Goal: Task Accomplishment & Management: Use online tool/utility

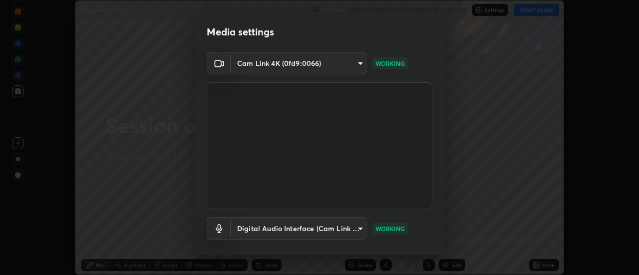
scroll to position [52, 0]
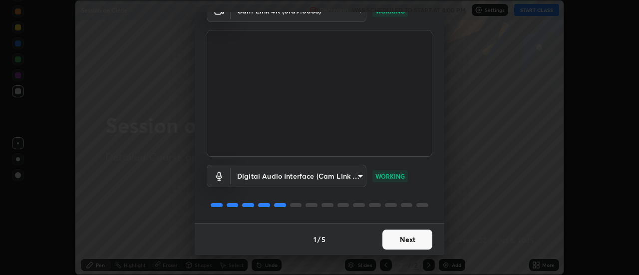
click at [401, 244] on button "Next" at bounding box center [407, 240] width 50 height 20
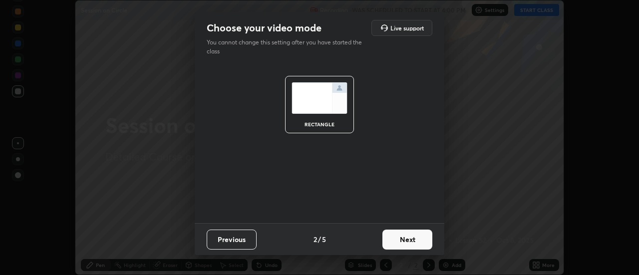
click at [410, 240] on button "Next" at bounding box center [407, 240] width 50 height 20
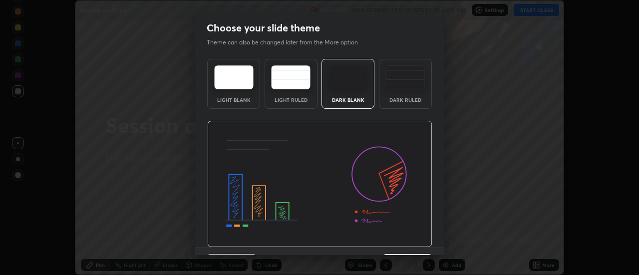
scroll to position [24, 0]
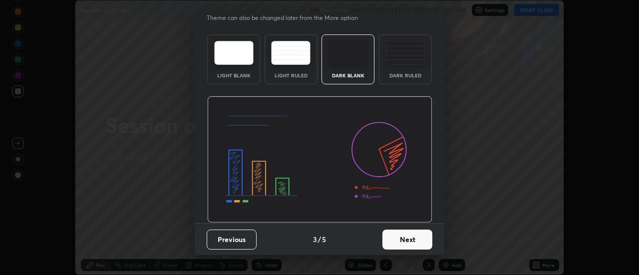
click at [408, 245] on button "Next" at bounding box center [407, 240] width 50 height 20
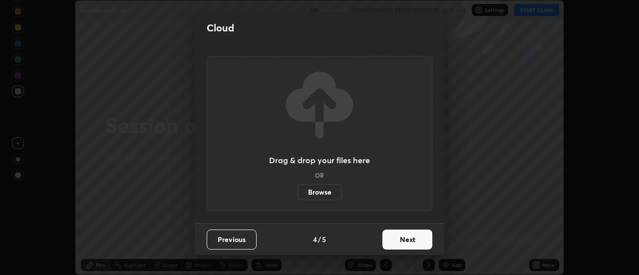
scroll to position [0, 0]
click at [412, 241] on button "Next" at bounding box center [407, 240] width 50 height 20
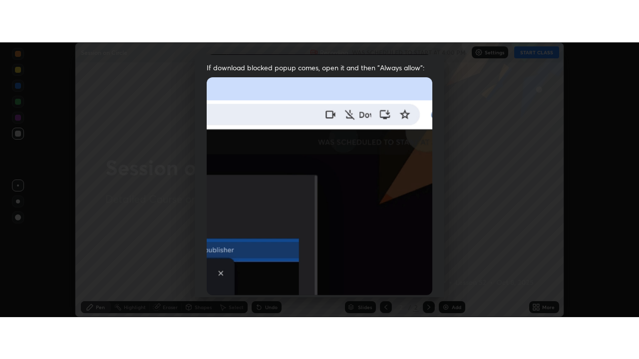
scroll to position [256, 0]
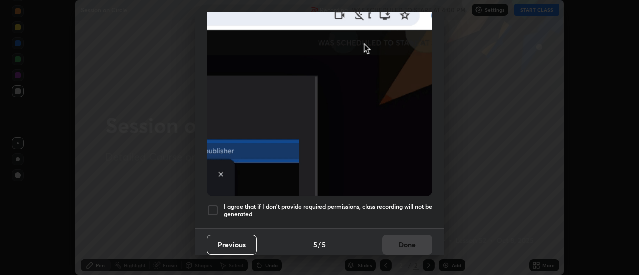
click at [215, 208] on div at bounding box center [213, 210] width 12 height 12
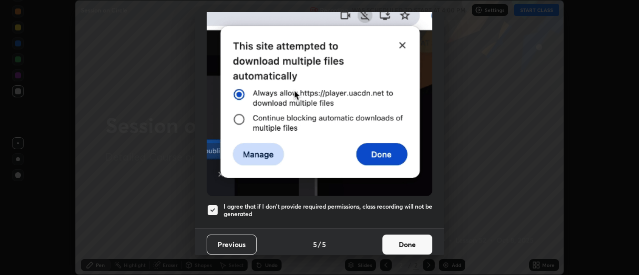
click at [400, 239] on button "Done" at bounding box center [407, 245] width 50 height 20
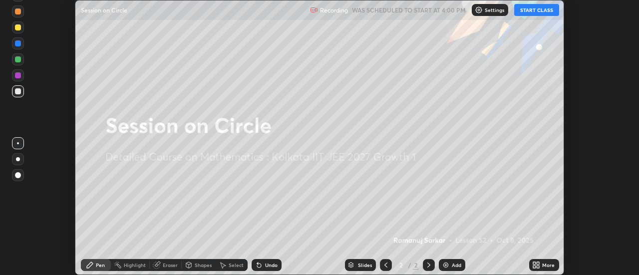
click at [540, 13] on button "START CLASS" at bounding box center [536, 10] width 45 height 12
click at [452, 262] on div "Add" at bounding box center [456, 264] width 9 height 5
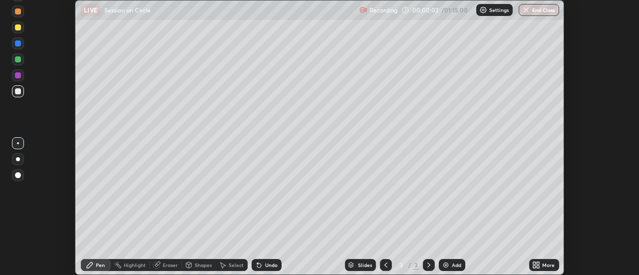
click at [542, 266] on div "More" at bounding box center [544, 265] width 30 height 12
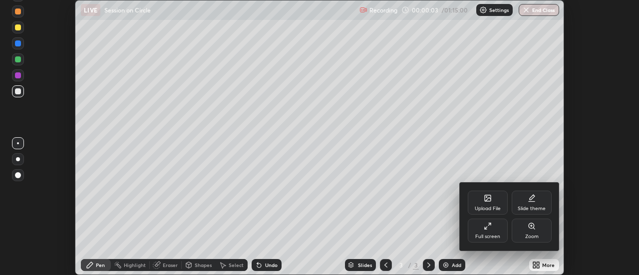
click at [495, 230] on div "Full screen" at bounding box center [488, 231] width 40 height 24
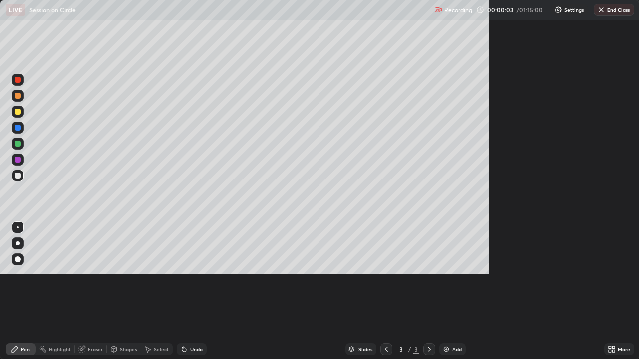
scroll to position [359, 639]
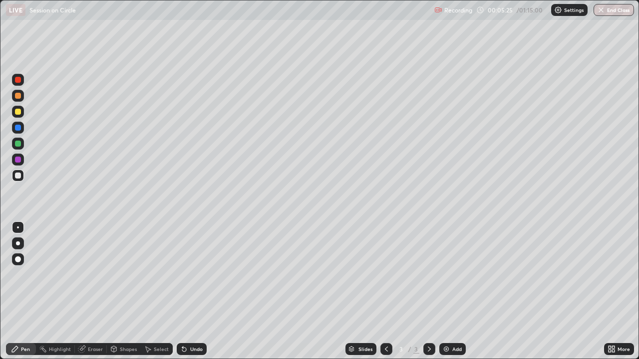
click at [157, 274] on div "Select" at bounding box center [161, 349] width 15 height 5
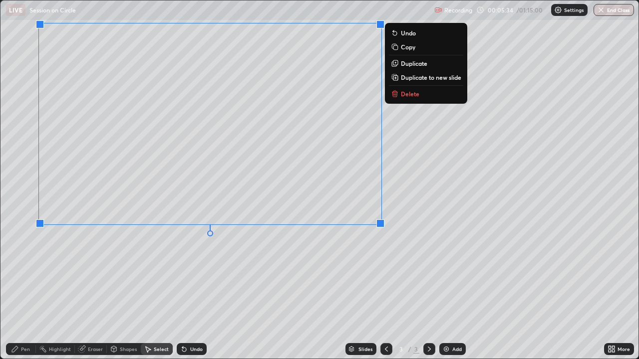
click at [239, 269] on div "0 ° Undo Copy Duplicate Duplicate to new slide Delete" at bounding box center [319, 179] width 638 height 358
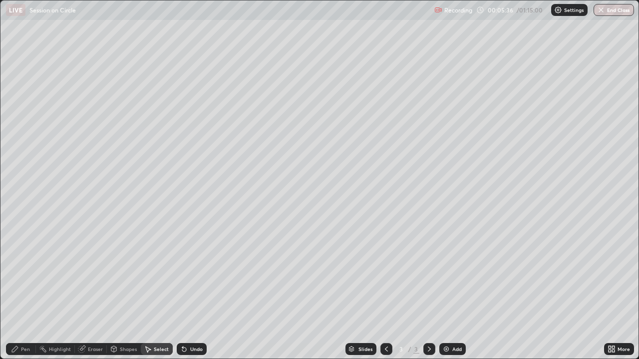
click at [19, 274] on icon at bounding box center [15, 349] width 8 height 8
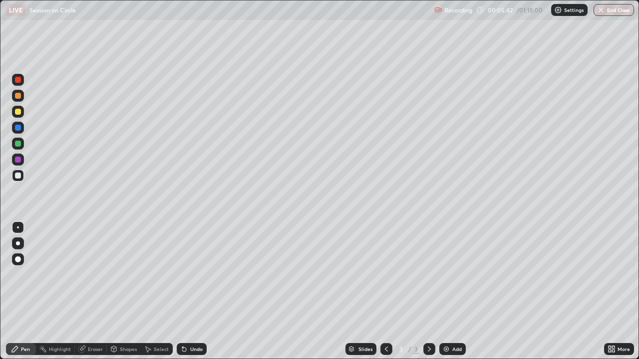
click at [19, 145] on div at bounding box center [18, 144] width 6 height 6
click at [16, 132] on div at bounding box center [18, 128] width 12 height 12
click at [17, 146] on div at bounding box center [18, 144] width 6 height 6
click at [17, 176] on div at bounding box center [18, 176] width 6 height 6
click at [16, 159] on div at bounding box center [18, 160] width 6 height 6
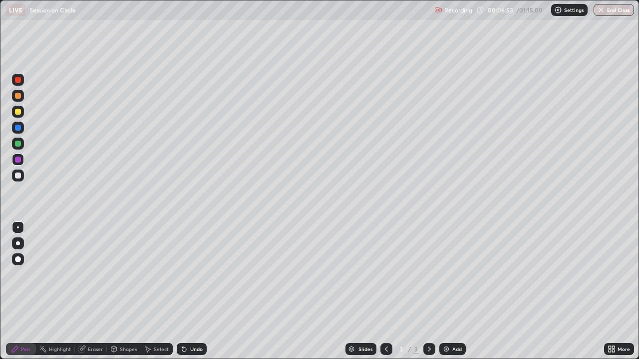
click at [190, 274] on div "Undo" at bounding box center [196, 349] width 12 height 5
click at [188, 274] on div "Undo" at bounding box center [192, 349] width 30 height 12
click at [185, 274] on icon at bounding box center [184, 349] width 8 height 8
click at [16, 111] on div at bounding box center [18, 112] width 6 height 6
click at [444, 274] on img at bounding box center [446, 349] width 8 height 8
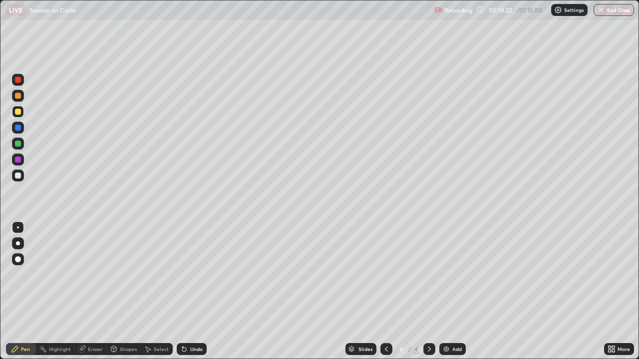
click at [186, 274] on icon at bounding box center [184, 349] width 8 height 8
click at [187, 274] on div "Undo" at bounding box center [192, 349] width 30 height 12
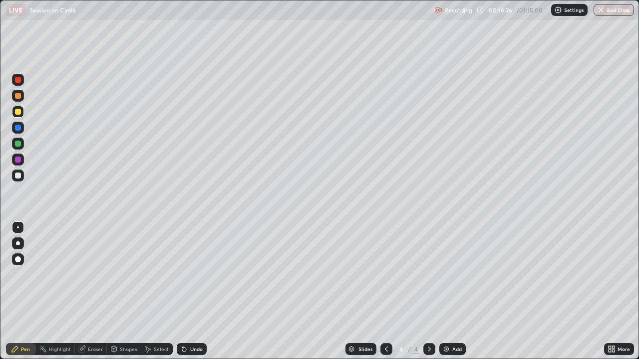
click at [17, 144] on div at bounding box center [18, 144] width 6 height 6
click at [18, 243] on div at bounding box center [18, 243] width 4 height 4
click at [196, 274] on div "Undo" at bounding box center [196, 349] width 12 height 5
click at [198, 274] on div "Undo" at bounding box center [192, 349] width 30 height 12
click at [201, 274] on div "Undo" at bounding box center [192, 349] width 30 height 12
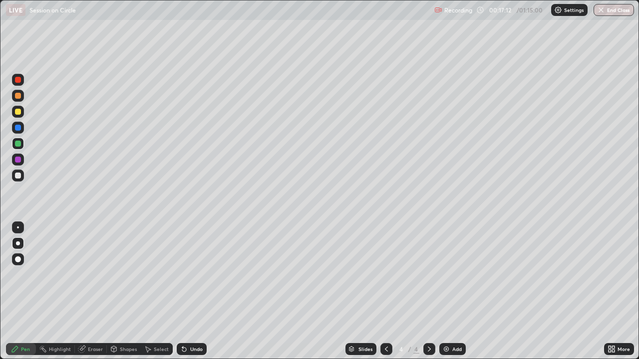
click at [200, 274] on div "Undo" at bounding box center [196, 349] width 12 height 5
click at [198, 274] on div "Undo" at bounding box center [196, 349] width 12 height 5
click at [159, 274] on div "Select" at bounding box center [161, 349] width 15 height 5
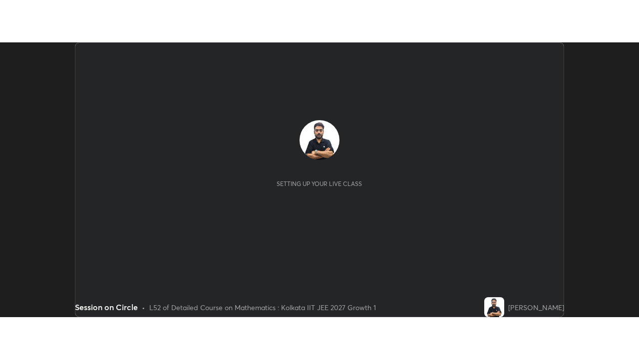
scroll to position [275, 639]
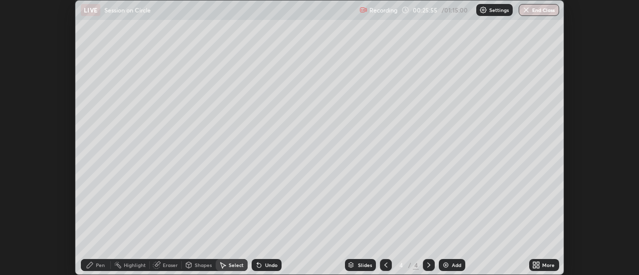
click at [536, 265] on icon at bounding box center [536, 265] width 8 height 8
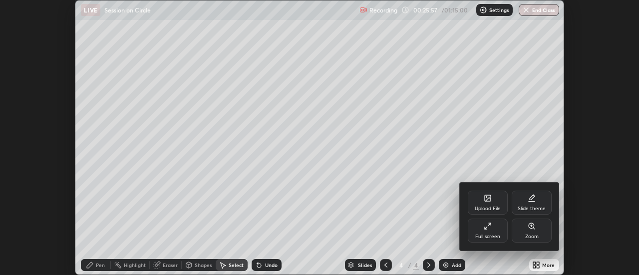
click at [485, 228] on icon at bounding box center [485, 228] width 2 height 2
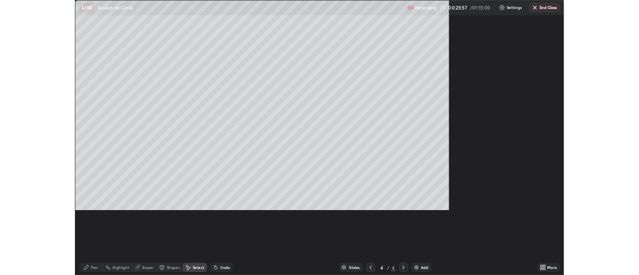
scroll to position [359, 639]
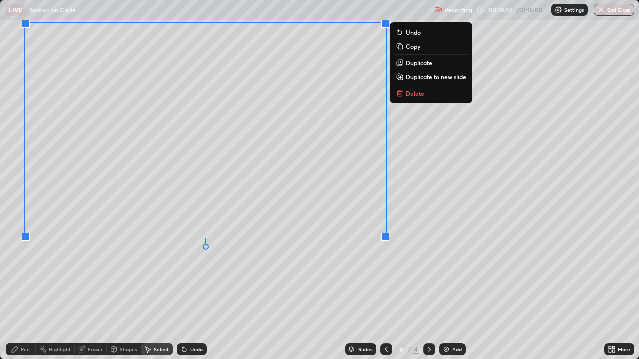
click at [386, 274] on div "0 ° Undo Copy Duplicate Duplicate to new slide Delete" at bounding box center [319, 179] width 638 height 358
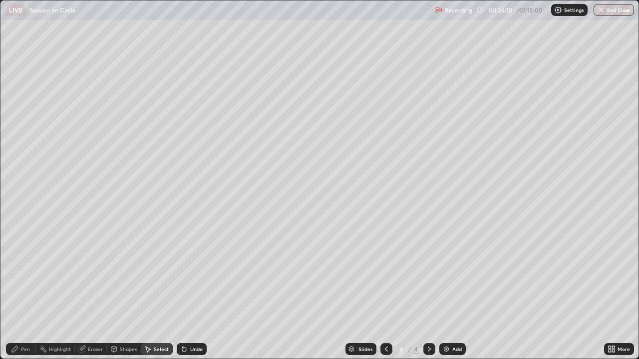
click at [25, 274] on div "Pen" at bounding box center [21, 349] width 30 height 12
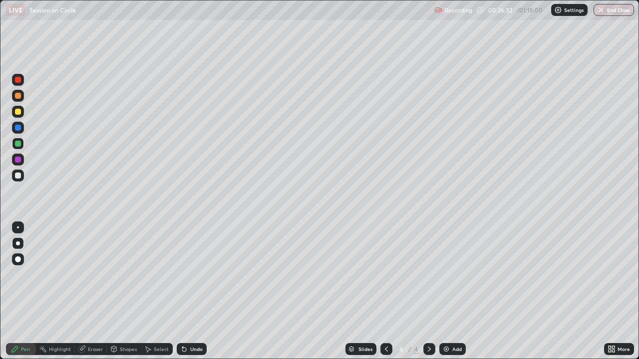
click at [192, 274] on div "Undo" at bounding box center [196, 349] width 12 height 5
click at [18, 96] on div at bounding box center [18, 96] width 6 height 6
click at [196, 274] on div "Undo" at bounding box center [196, 349] width 12 height 5
click at [195, 274] on div "Undo" at bounding box center [196, 349] width 12 height 5
click at [193, 274] on div "Undo" at bounding box center [196, 349] width 12 height 5
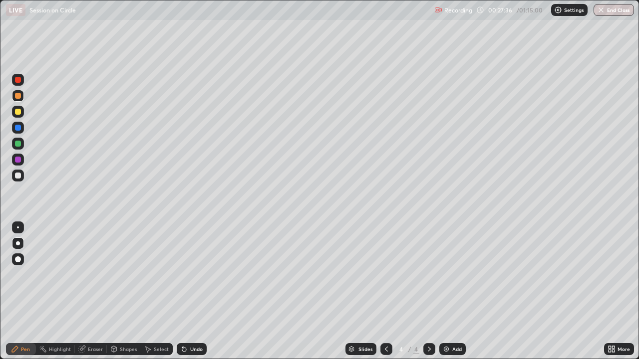
click at [194, 274] on div "Undo" at bounding box center [196, 349] width 12 height 5
click at [195, 274] on div "Undo" at bounding box center [196, 349] width 12 height 5
click at [196, 274] on div "Undo" at bounding box center [196, 349] width 12 height 5
click at [197, 274] on div "Undo" at bounding box center [192, 349] width 30 height 12
click at [196, 274] on div "Undo" at bounding box center [196, 349] width 12 height 5
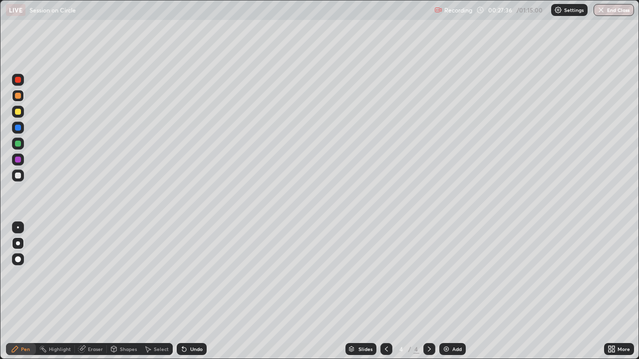
click at [197, 274] on div "Undo" at bounding box center [196, 349] width 12 height 5
click at [194, 274] on div "Undo" at bounding box center [196, 349] width 12 height 5
click at [193, 274] on div "Undo" at bounding box center [196, 349] width 12 height 5
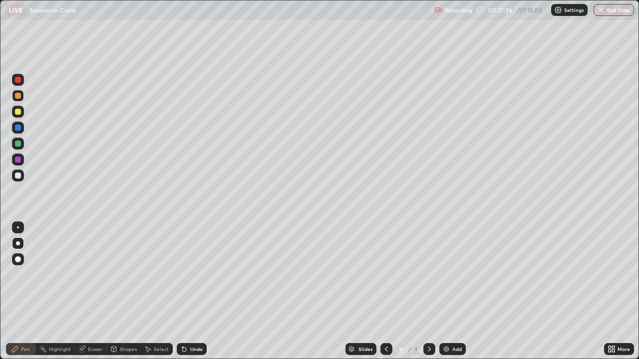
click at [193, 274] on div "Undo" at bounding box center [196, 349] width 12 height 5
click at [192, 274] on div "Undo" at bounding box center [196, 349] width 12 height 5
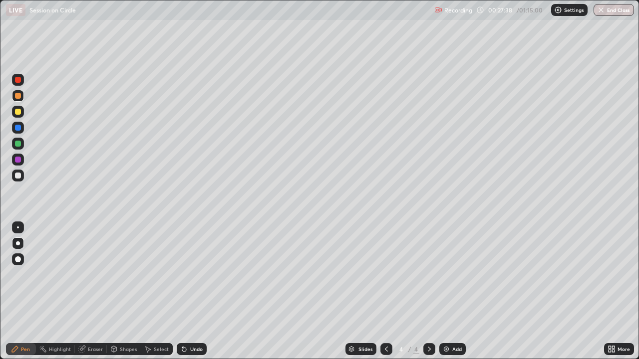
click at [193, 274] on div "Undo" at bounding box center [196, 349] width 12 height 5
click at [194, 274] on div "Undo" at bounding box center [192, 349] width 30 height 12
click at [191, 274] on div "Undo" at bounding box center [192, 349] width 30 height 12
click at [384, 274] on icon at bounding box center [386, 349] width 8 height 8
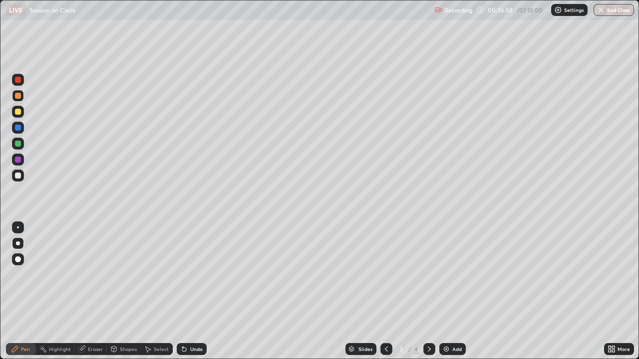
click at [428, 274] on icon at bounding box center [429, 349] width 8 height 8
click at [450, 274] on div "Add" at bounding box center [452, 349] width 26 height 12
click at [17, 113] on div at bounding box center [18, 112] width 6 height 6
click at [162, 274] on div "Select" at bounding box center [161, 349] width 15 height 5
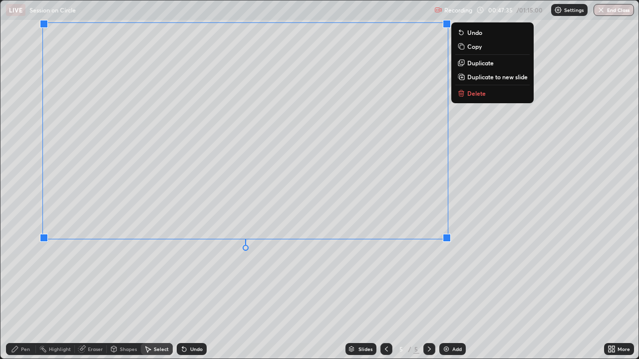
click at [127, 274] on div "0 ° Undo Copy Duplicate Duplicate to new slide Delete" at bounding box center [319, 179] width 638 height 358
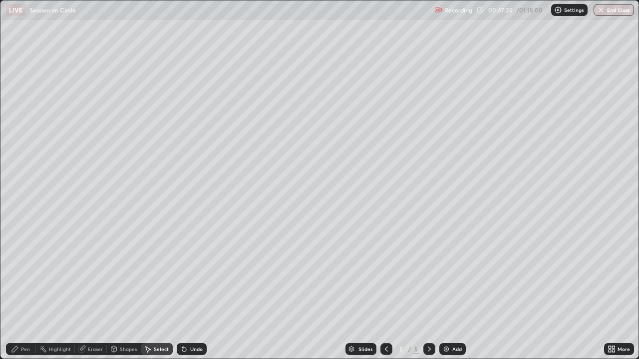
click at [28, 274] on div "Pen" at bounding box center [25, 349] width 9 height 5
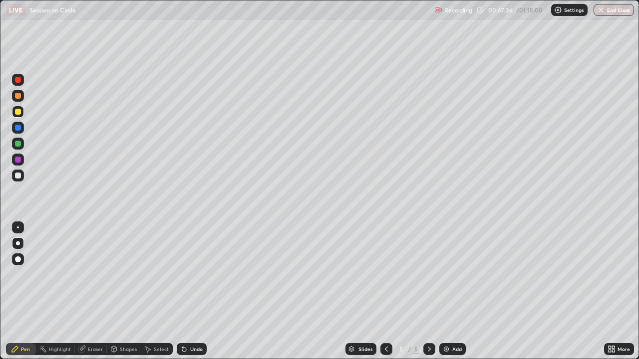
click at [18, 144] on div at bounding box center [18, 144] width 6 height 6
click at [188, 274] on div "Undo" at bounding box center [192, 349] width 30 height 12
click at [187, 274] on div "Undo" at bounding box center [192, 349] width 30 height 12
click at [186, 274] on icon at bounding box center [184, 349] width 8 height 8
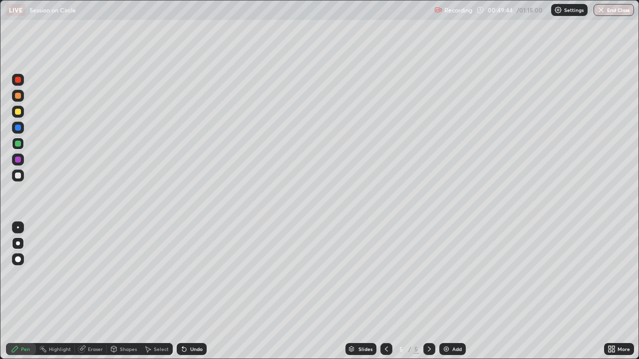
click at [184, 274] on icon at bounding box center [184, 350] width 4 height 4
click at [182, 274] on icon at bounding box center [182, 347] width 1 height 1
click at [192, 274] on div "Undo" at bounding box center [196, 349] width 12 height 5
click at [183, 274] on icon at bounding box center [184, 350] width 4 height 4
click at [452, 274] on div "Add" at bounding box center [456, 349] width 9 height 5
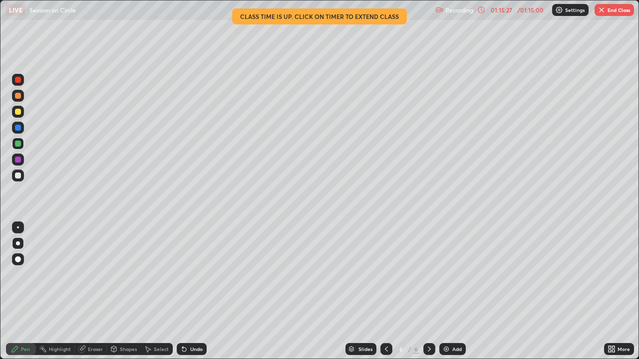
click at [625, 9] on button "End Class" at bounding box center [613, 10] width 39 height 12
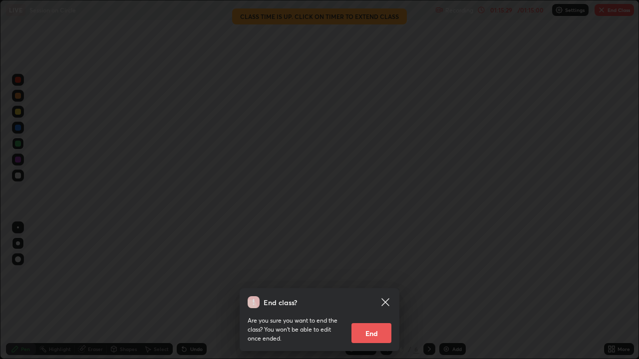
click at [379, 274] on button "End" at bounding box center [371, 333] width 40 height 20
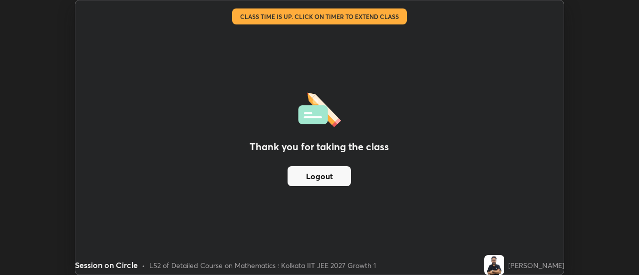
scroll to position [49619, 49255]
